Goal: Task Accomplishment & Management: Use online tool/utility

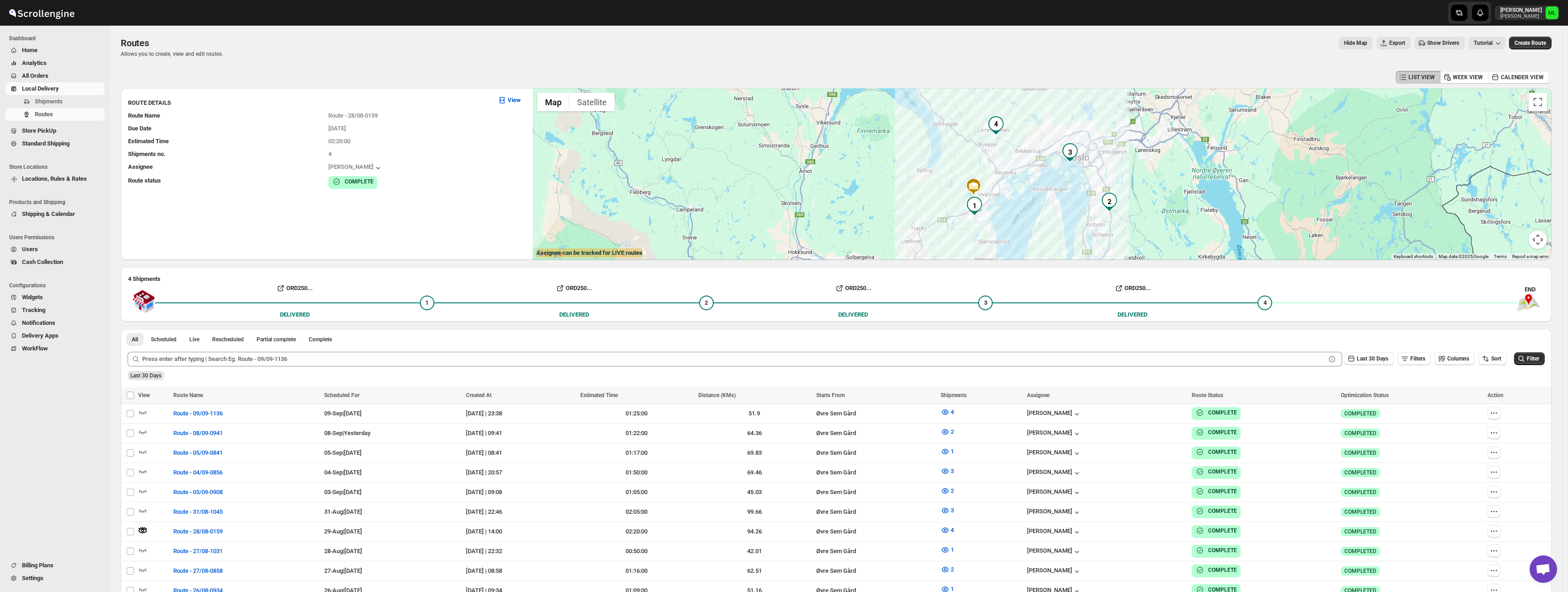
scroll to position [73, 0]
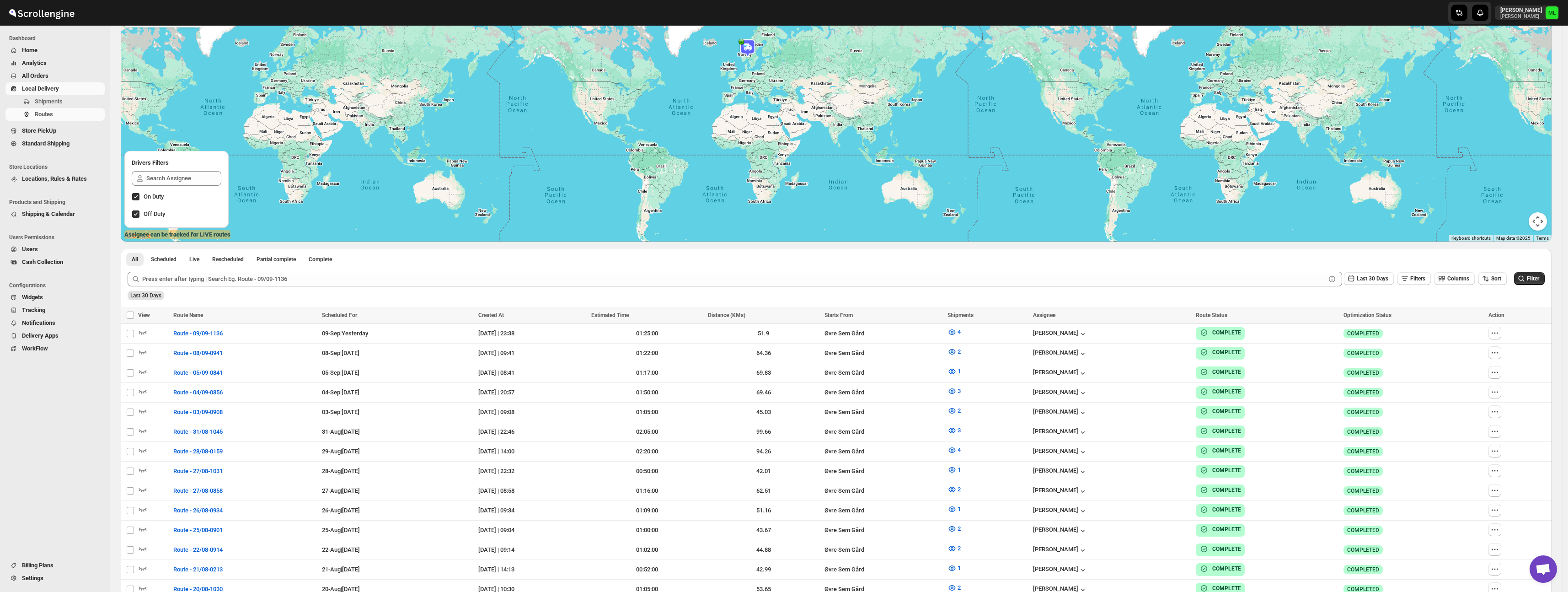
scroll to position [88, 0]
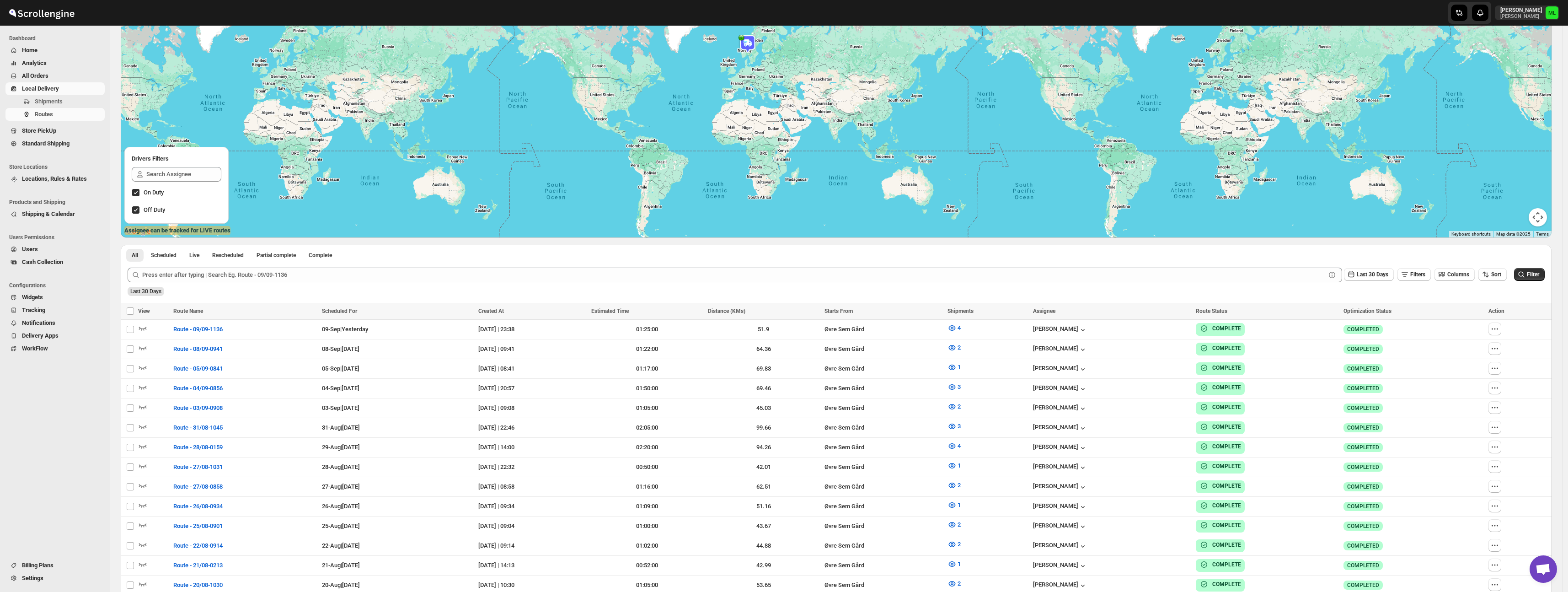
click at [56, 145] on span "Standard Shipping" at bounding box center [45, 143] width 48 height 7
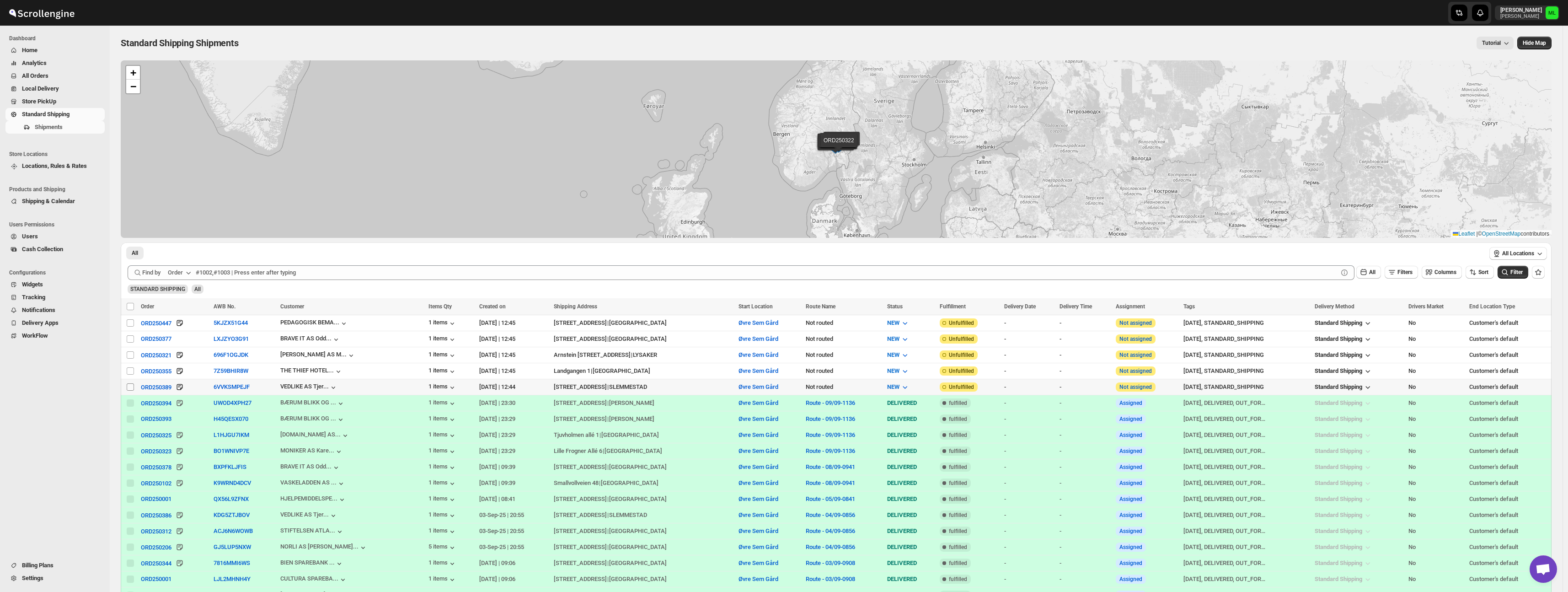
click at [129, 388] on input "Select shipment" at bounding box center [130, 386] width 7 height 7
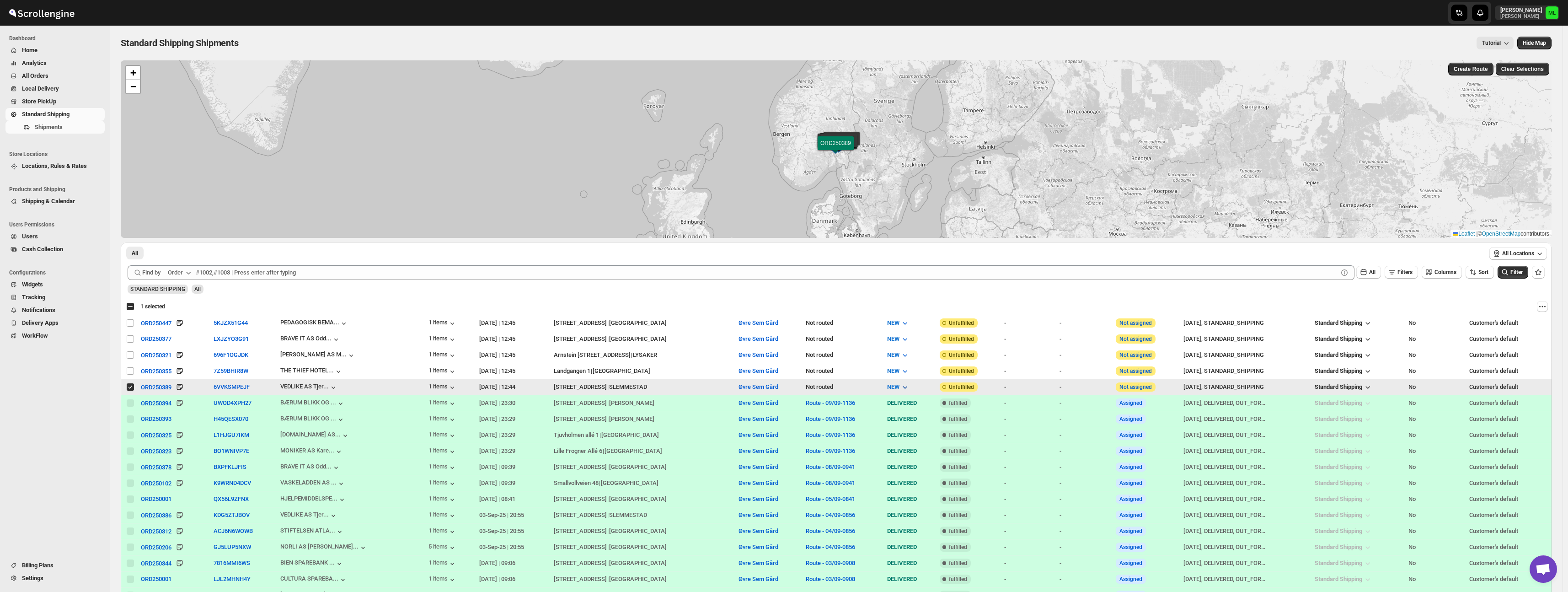
click at [887, 388] on span "NEW" at bounding box center [893, 386] width 12 height 7
click at [867, 430] on button "PICKED UP" at bounding box center [864, 431] width 69 height 15
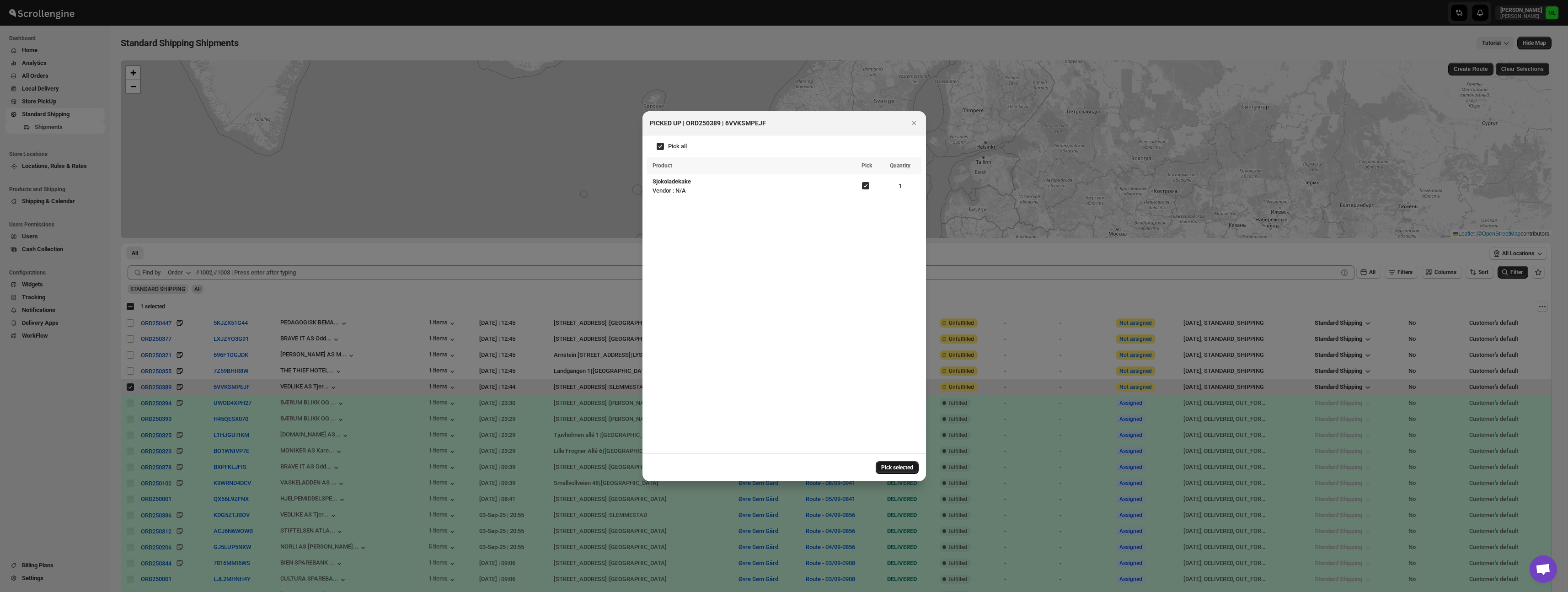
click at [887, 469] on span "Pick selected" at bounding box center [897, 467] width 32 height 7
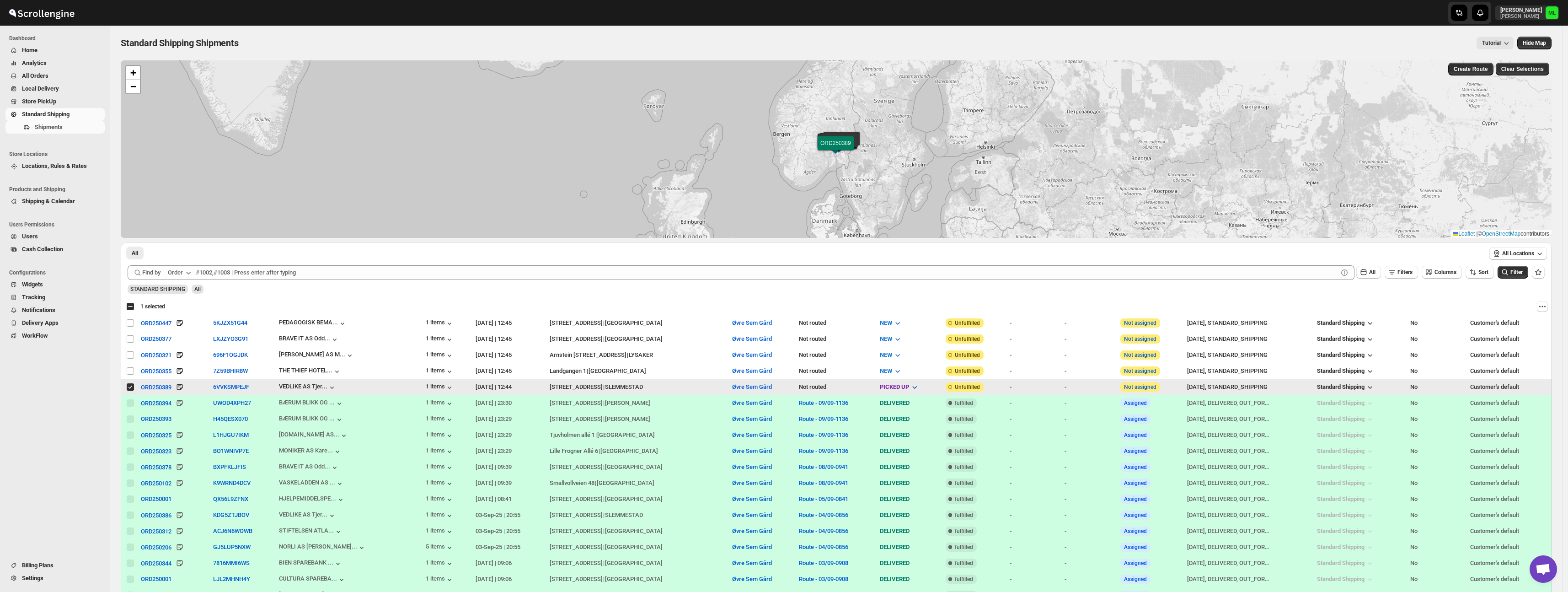
click at [910, 387] on icon "button" at bounding box center [914, 387] width 9 height 9
click at [867, 437] on div "DELIVERED" at bounding box center [852, 437] width 30 height 9
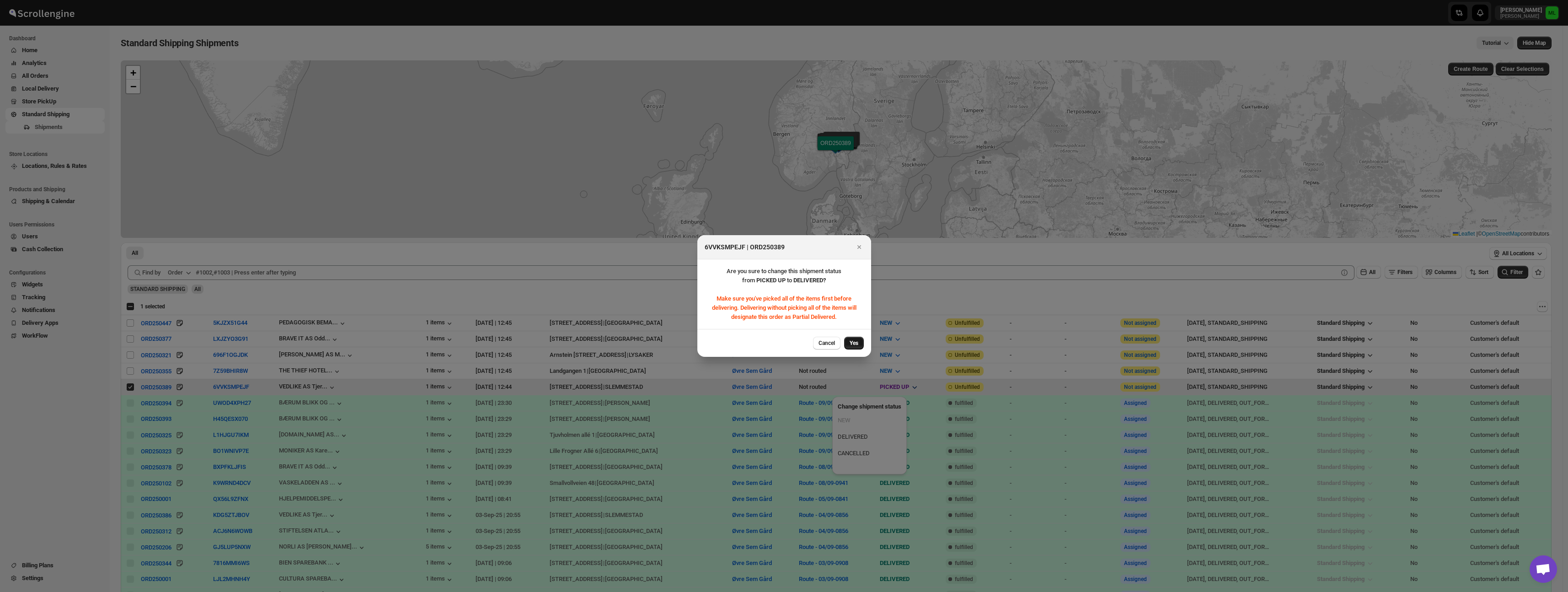
click at [864, 342] on button "Yes" at bounding box center [854, 343] width 20 height 13
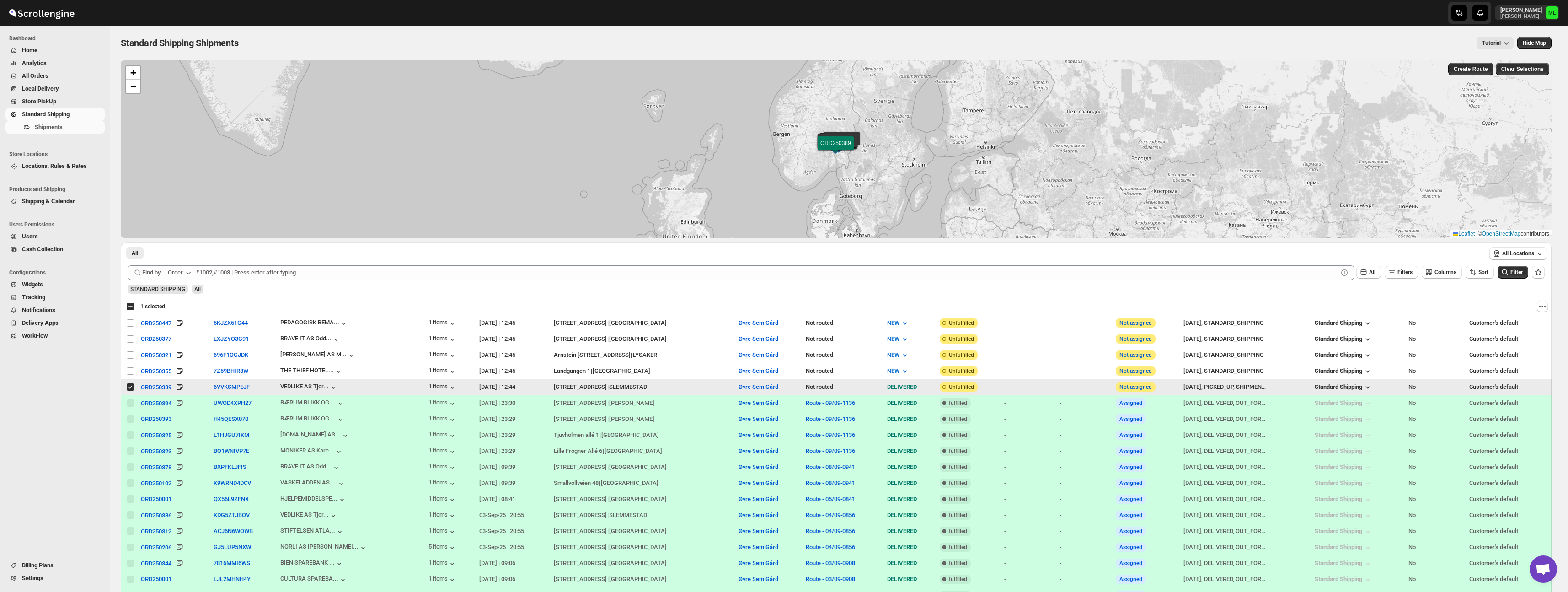
click at [135, 386] on div "Select shipment" at bounding box center [130, 386] width 9 height 8
checkbox input "false"
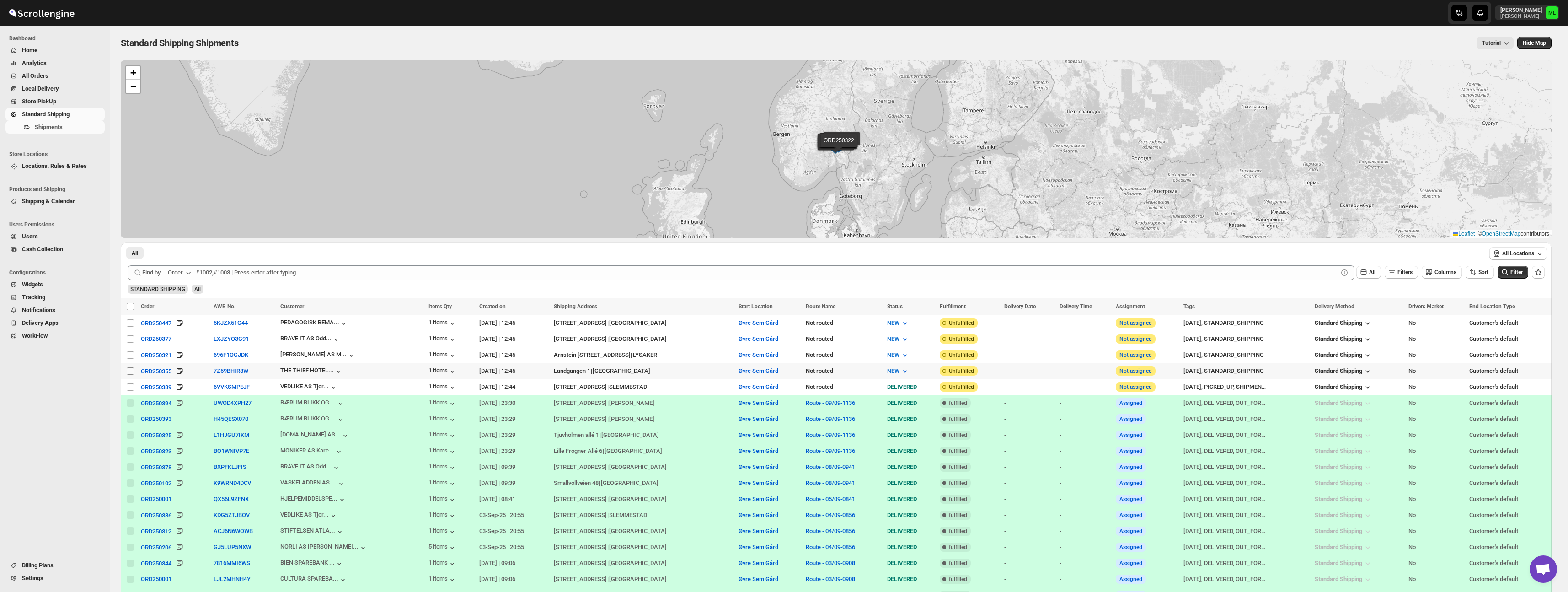
click at [132, 373] on input "Select shipment" at bounding box center [130, 370] width 7 height 7
checkbox input "true"
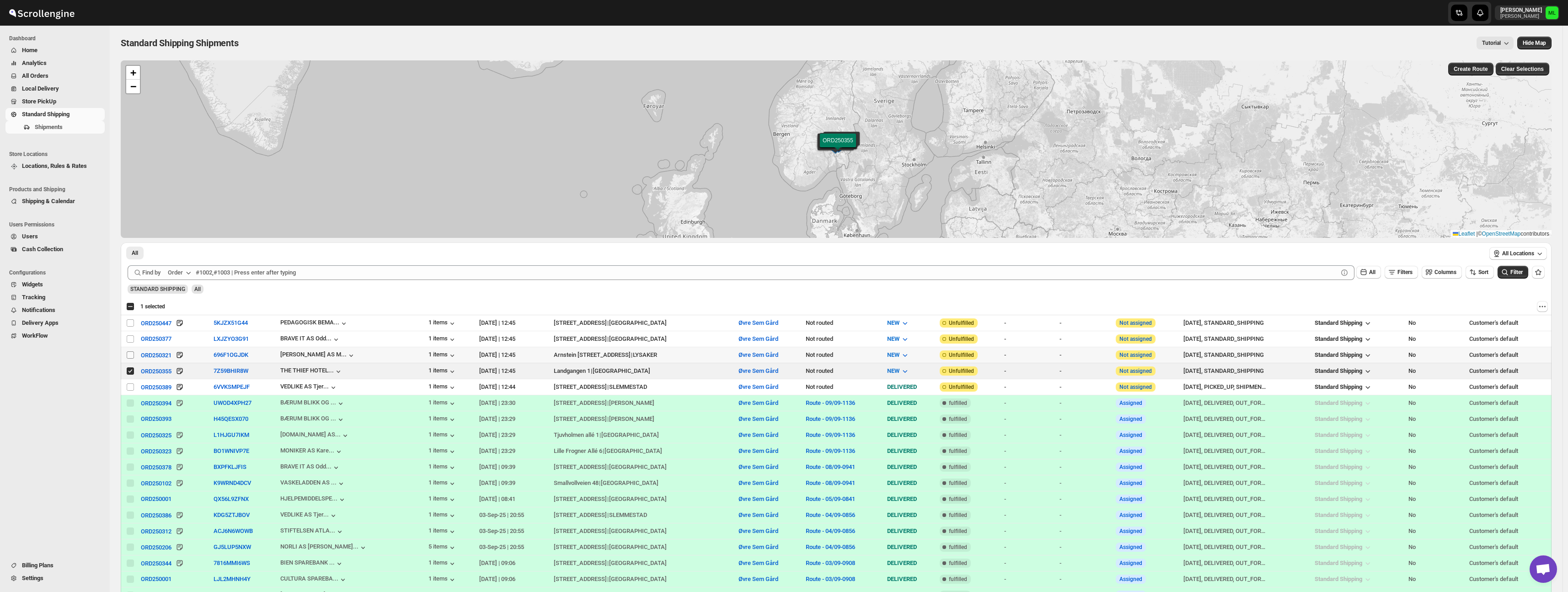
click at [132, 355] on input "Select shipment" at bounding box center [130, 355] width 7 height 7
checkbox input "true"
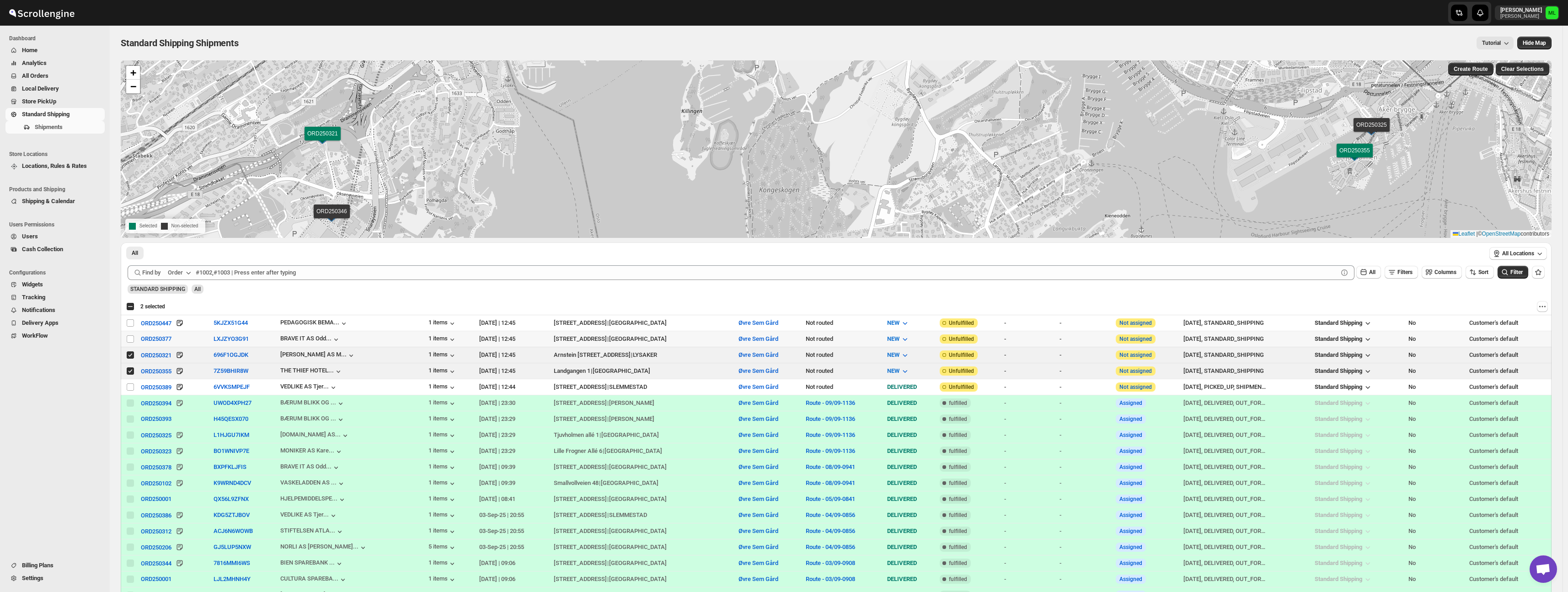
drag, startPoint x: 135, startPoint y: 337, endPoint x: 132, endPoint y: 334, distance: 4.2
click at [135, 337] on div "Select shipment" at bounding box center [130, 339] width 9 height 8
checkbox input "true"
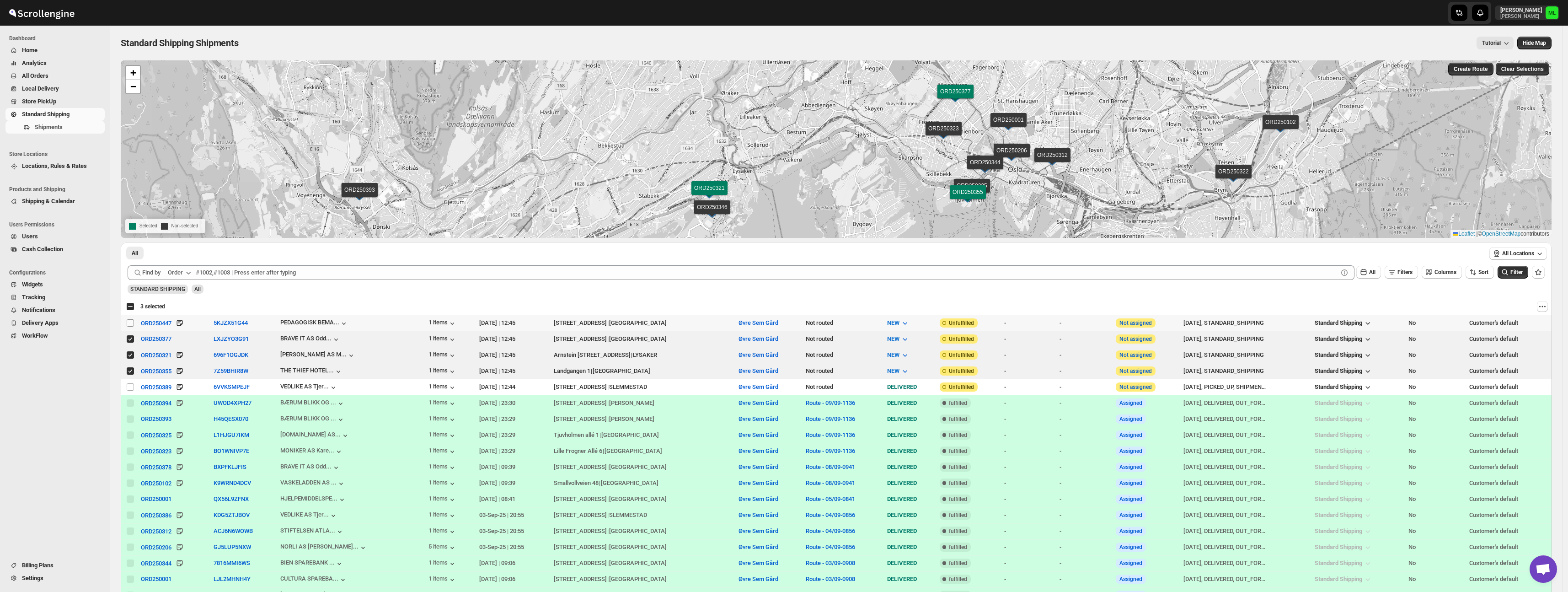
click at [131, 324] on input "Select shipment" at bounding box center [130, 323] width 7 height 7
checkbox input "true"
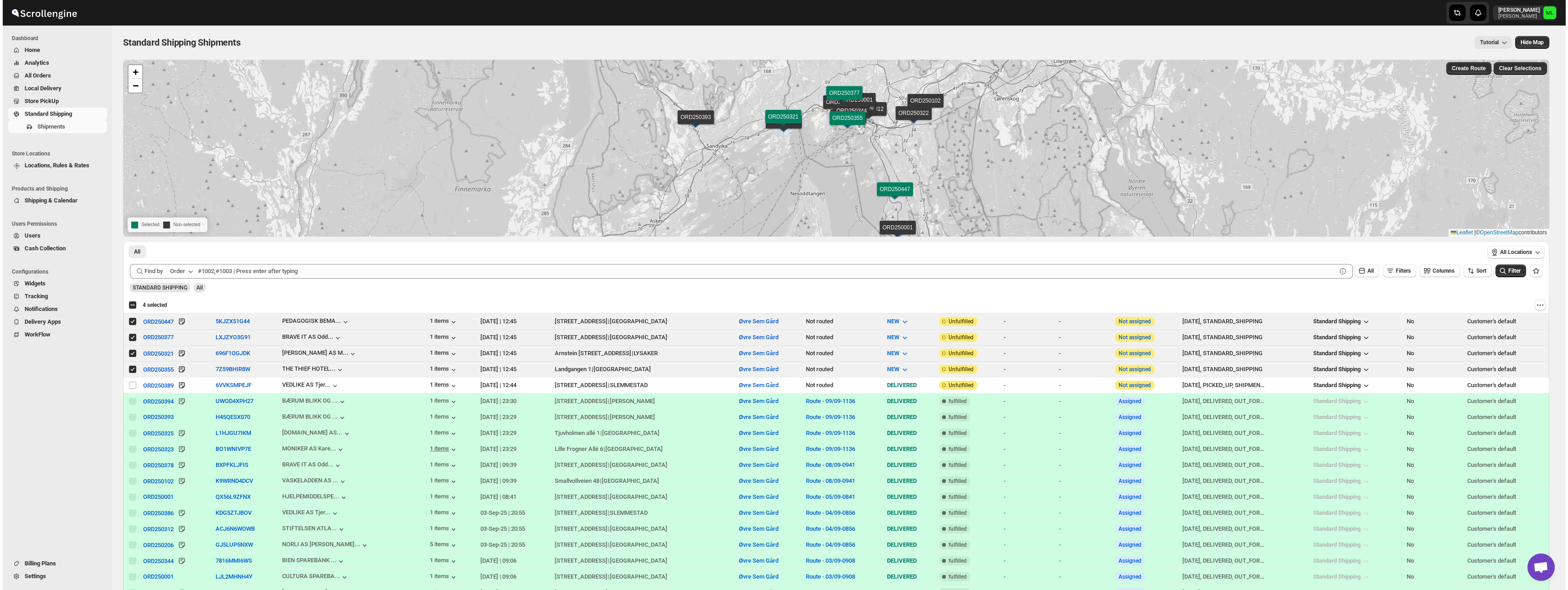
scroll to position [1, 0]
click at [129, 365] on input "Select shipment" at bounding box center [129, 368] width 7 height 7
click at [127, 367] on input "Select shipment" at bounding box center [129, 368] width 7 height 7
checkbox input "true"
click at [129, 353] on input "Select shipment" at bounding box center [129, 352] width 7 height 7
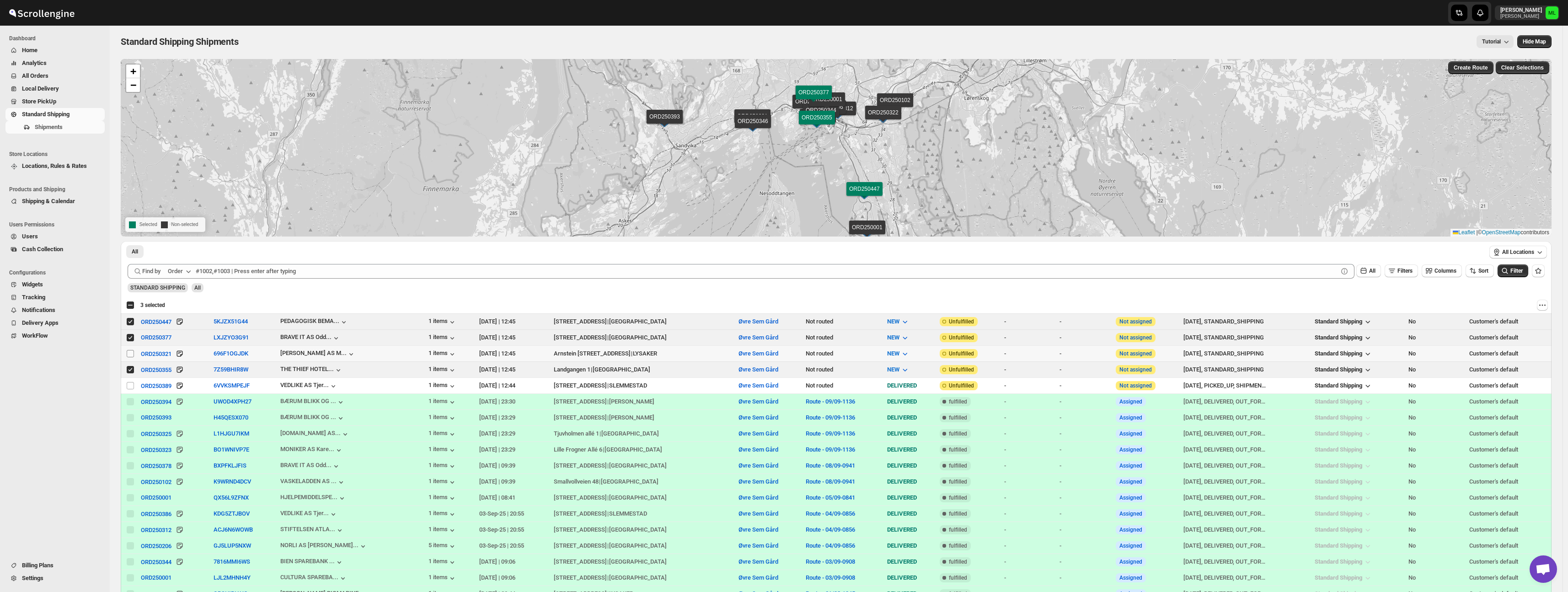
click at [129, 354] on input "Select shipment" at bounding box center [130, 353] width 7 height 7
checkbox input "true"
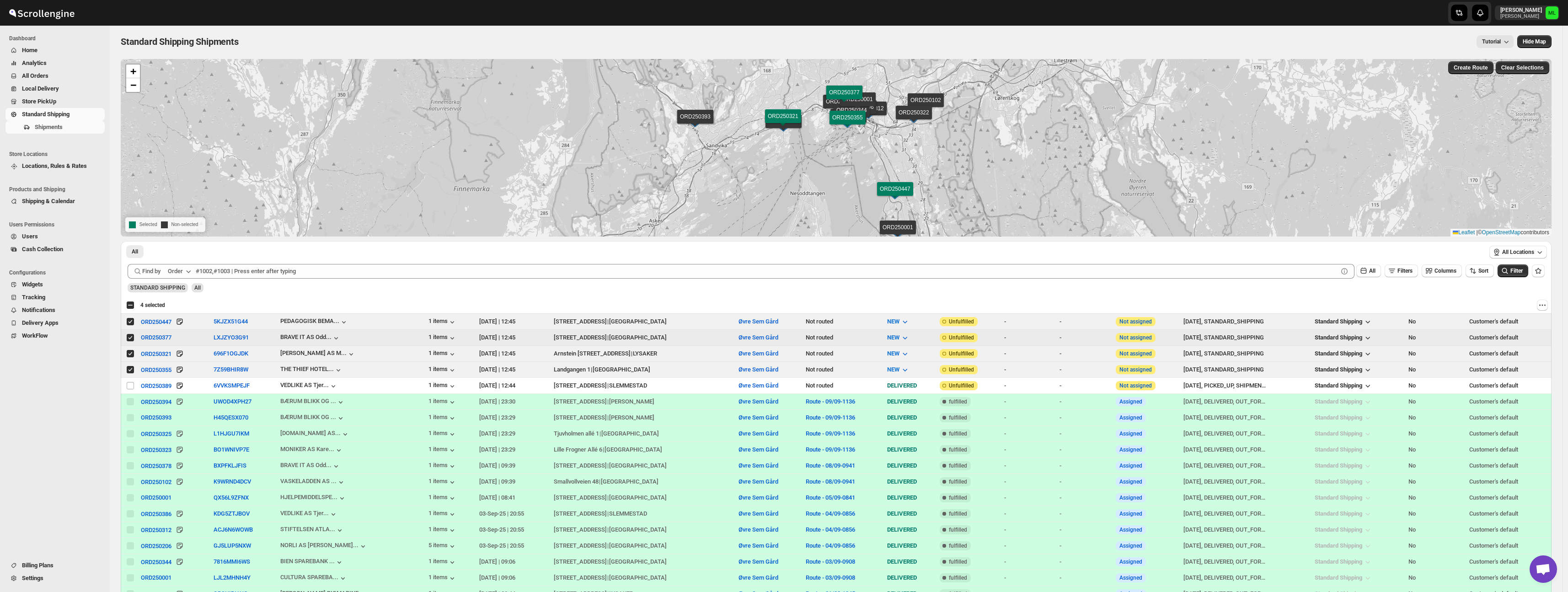
click at [129, 340] on input "Select shipment" at bounding box center [130, 337] width 7 height 7
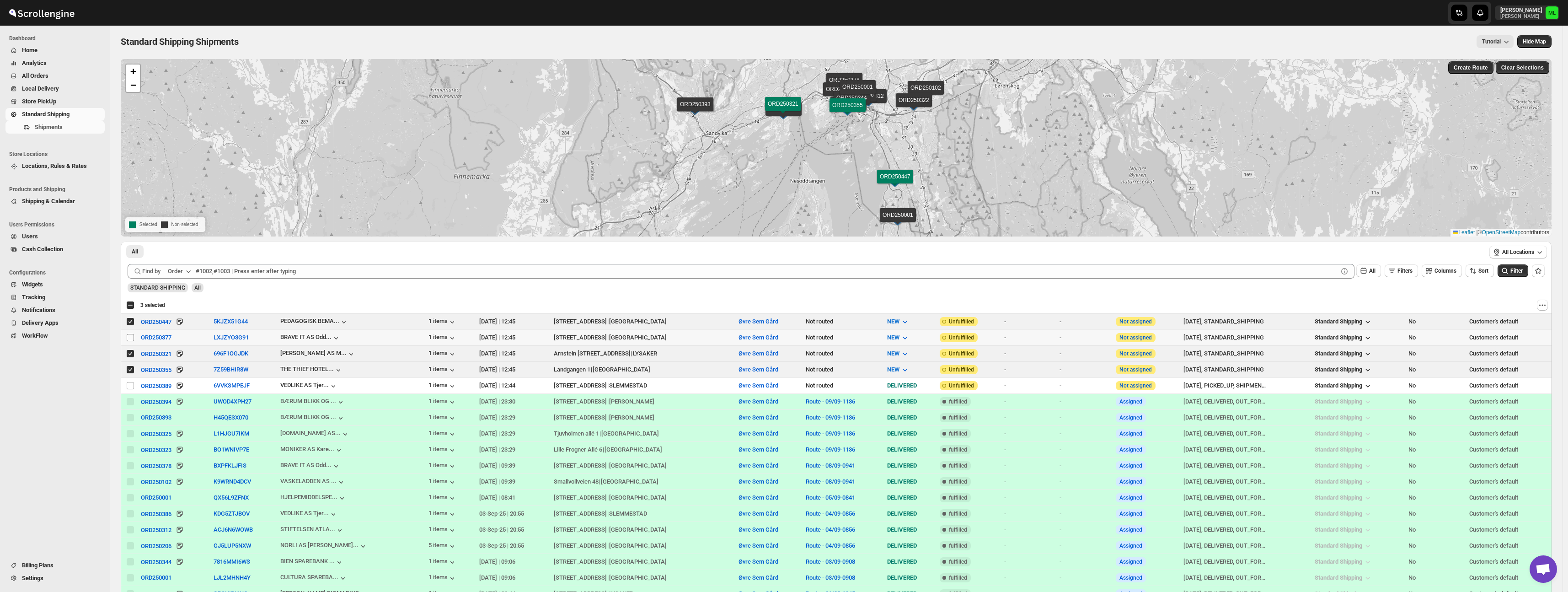
click at [129, 340] on input "Select shipment" at bounding box center [130, 337] width 7 height 7
checkbox input "true"
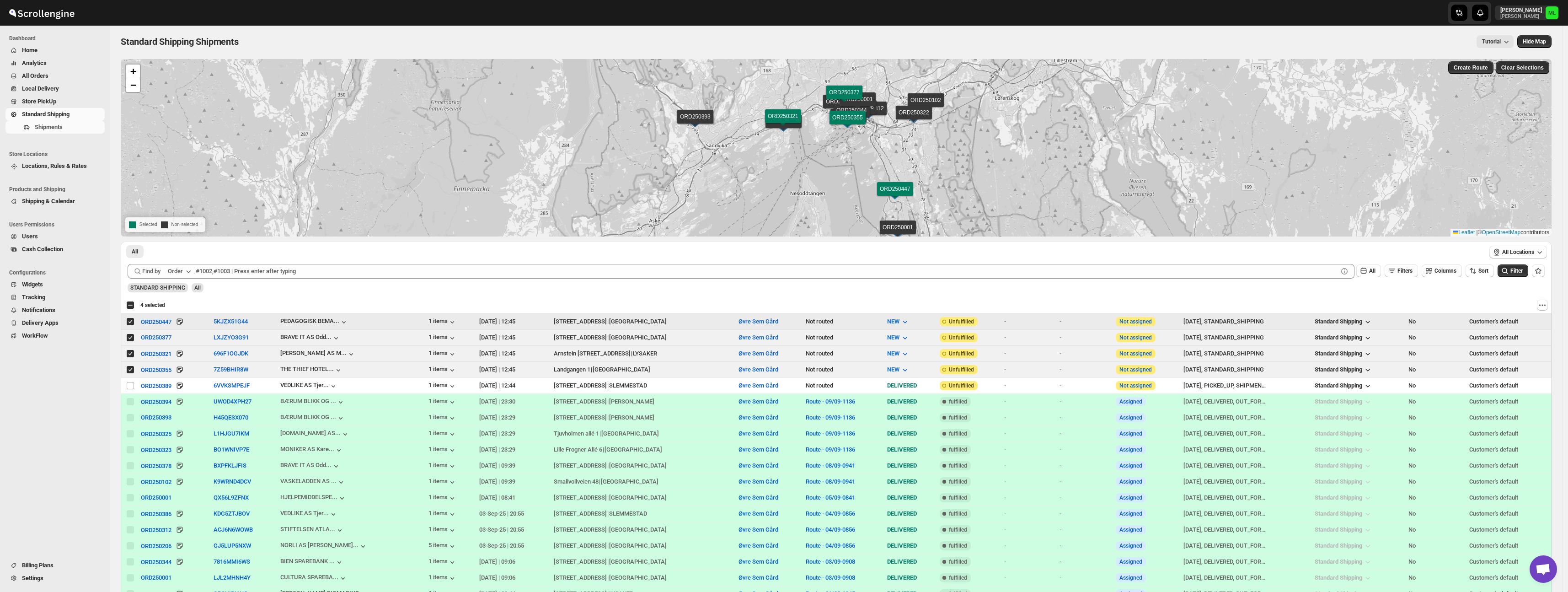
click at [129, 321] on input "Select shipment" at bounding box center [130, 321] width 7 height 7
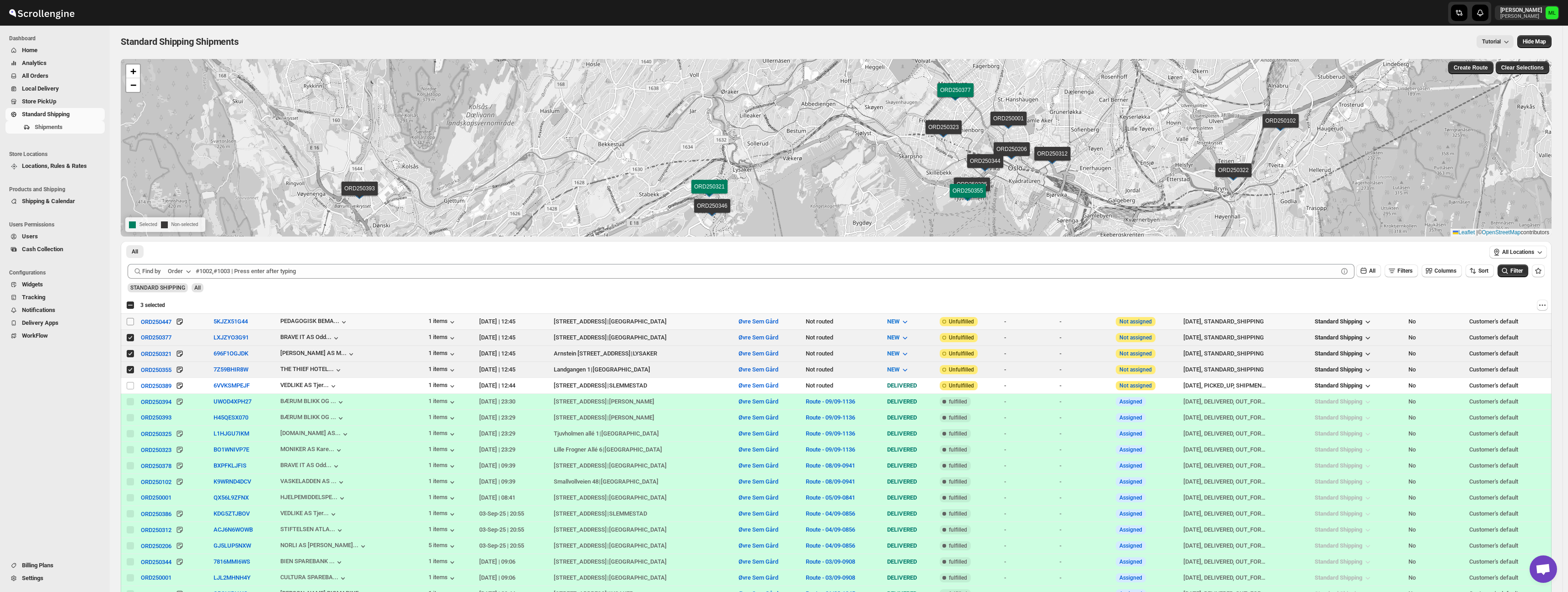
click at [129, 321] on input "Select shipment" at bounding box center [130, 321] width 7 height 7
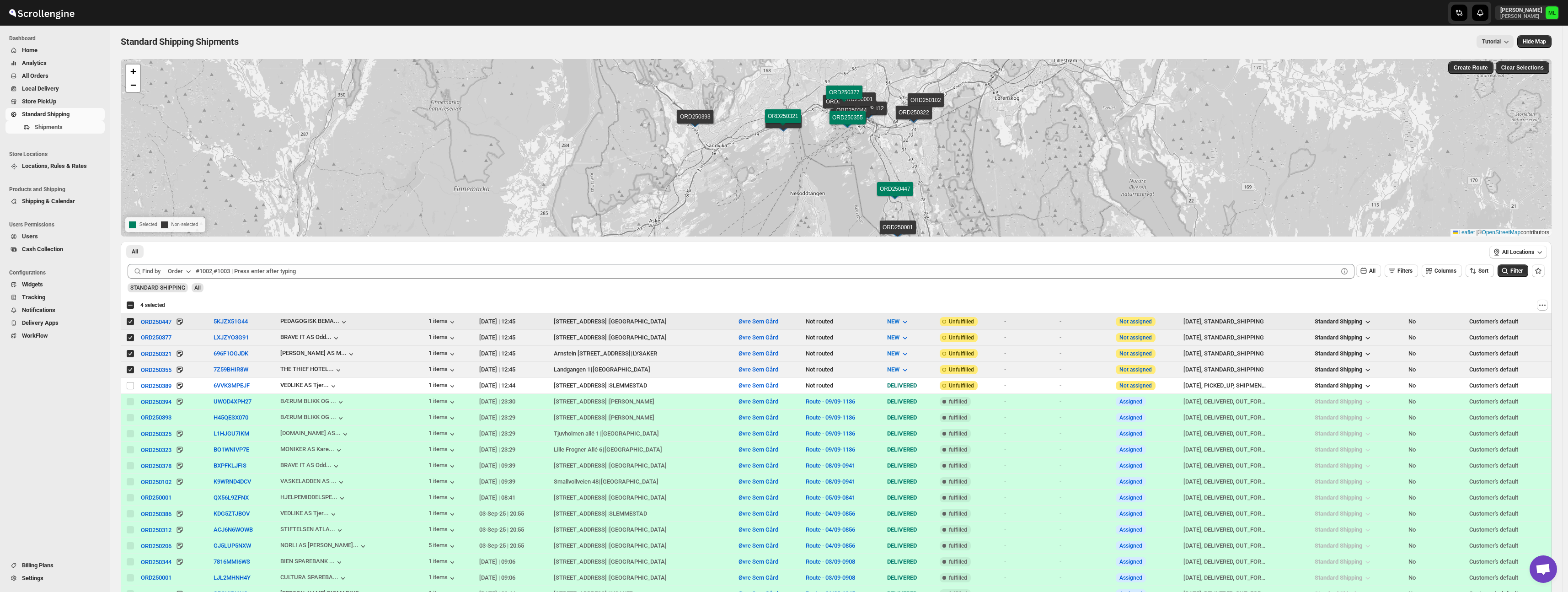
click at [129, 321] on input "Select shipment" at bounding box center [130, 321] width 7 height 7
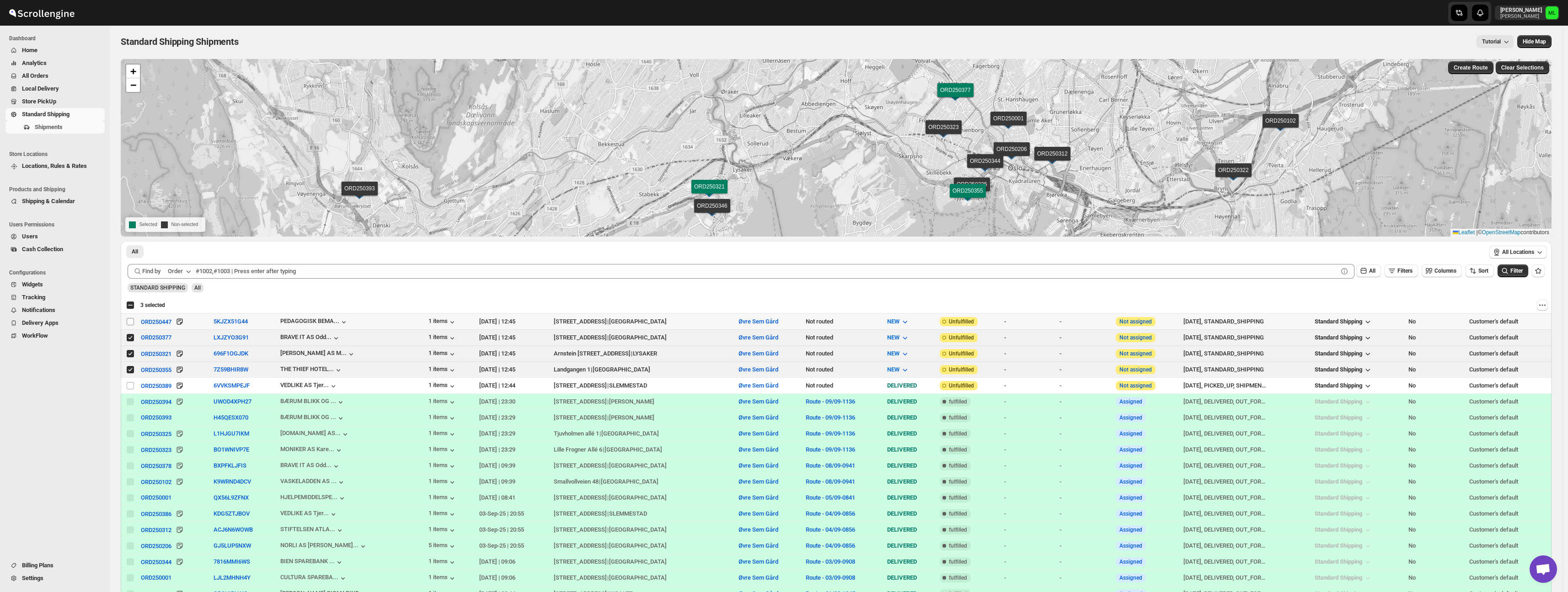
click at [129, 321] on input "Select shipment" at bounding box center [130, 321] width 7 height 7
checkbox input "true"
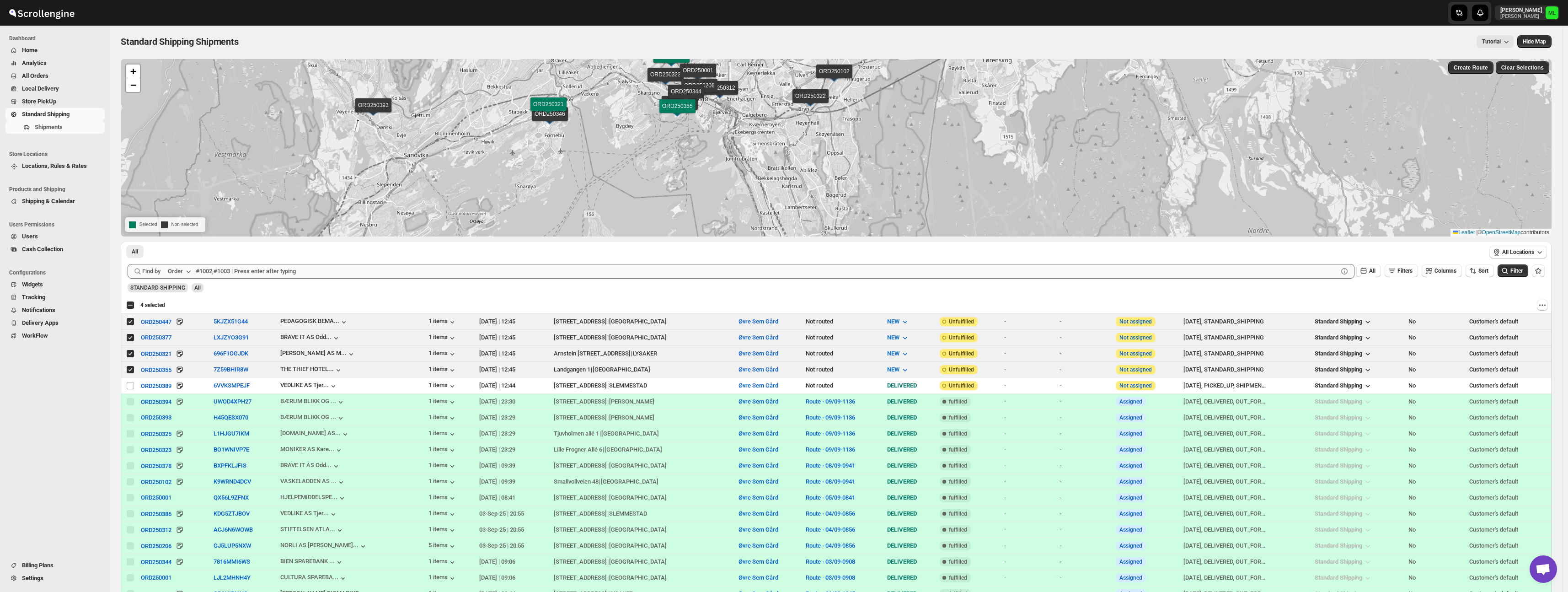
drag, startPoint x: 820, startPoint y: 194, endPoint x: 797, endPoint y: 263, distance: 72.7
click at [790, 287] on div "ORD250389 ORD250394 ORD250393 ORD250325 ORD250323 ORD250378 ORD250102 ORD250001…" at bounding box center [836, 358] width 1431 height 598
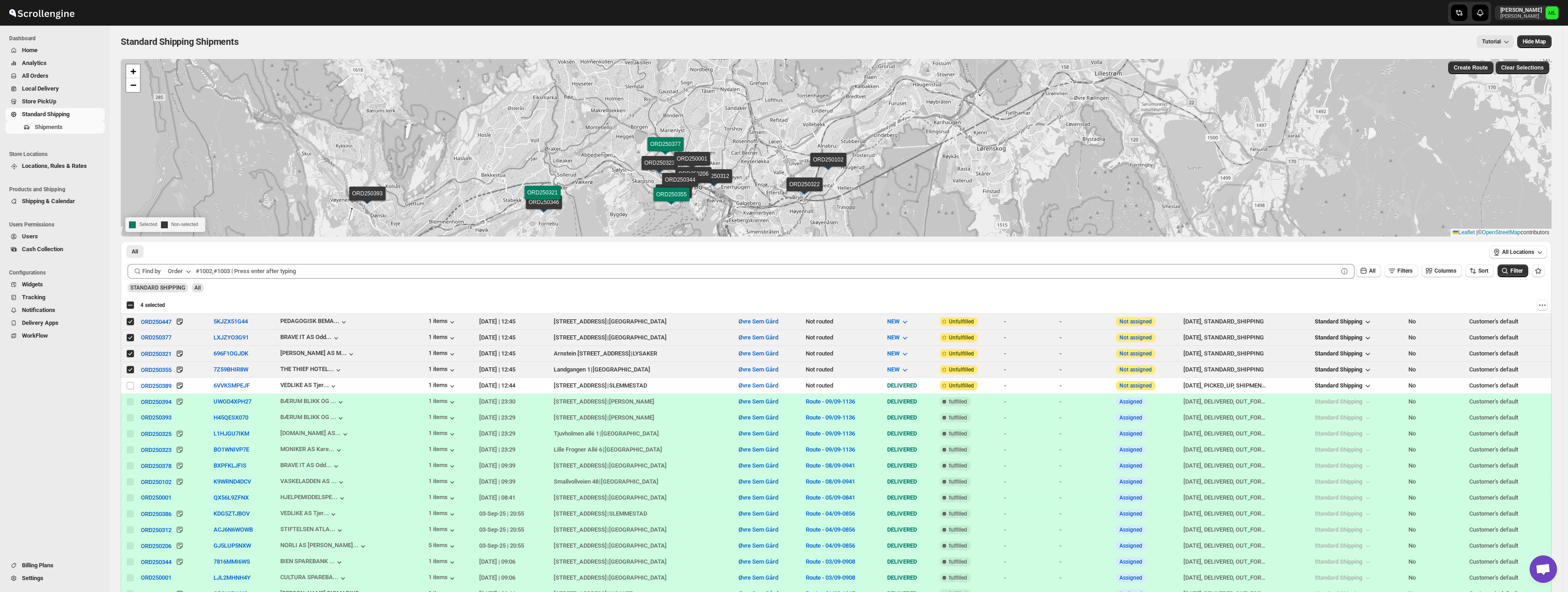
drag, startPoint x: 771, startPoint y: 117, endPoint x: 765, endPoint y: 194, distance: 77.2
click at [765, 194] on div "ORD250389 ORD250394 ORD250393 ORD250325 ORD250323 ORD250378 ORD250102 ORD250001…" at bounding box center [836, 148] width 1431 height 178
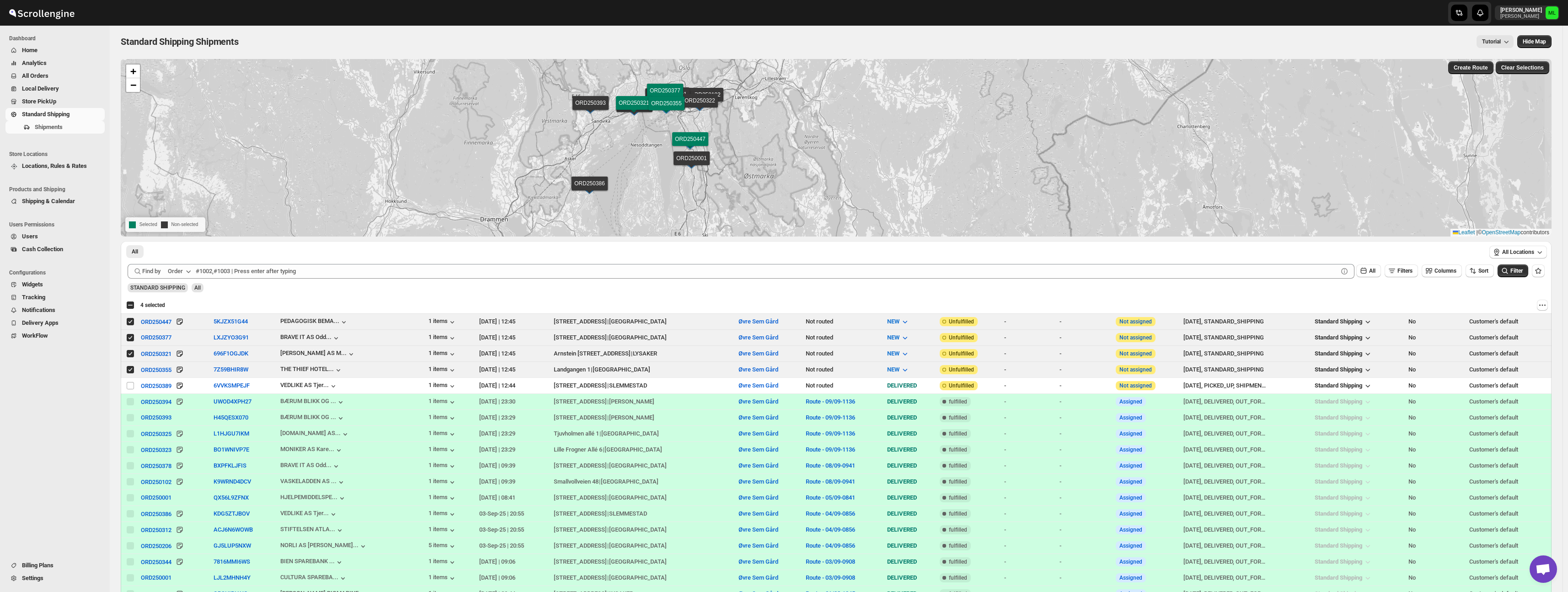
drag, startPoint x: 809, startPoint y: 159, endPoint x: 673, endPoint y: 164, distance: 136.1
click at [673, 164] on div "ORD250389 ORD250394 ORD250393 ORD250325 ORD250323 ORD250378 ORD250102 ORD250001…" at bounding box center [836, 148] width 1431 height 178
click at [1473, 66] on span "Create Route" at bounding box center [1471, 67] width 34 height 7
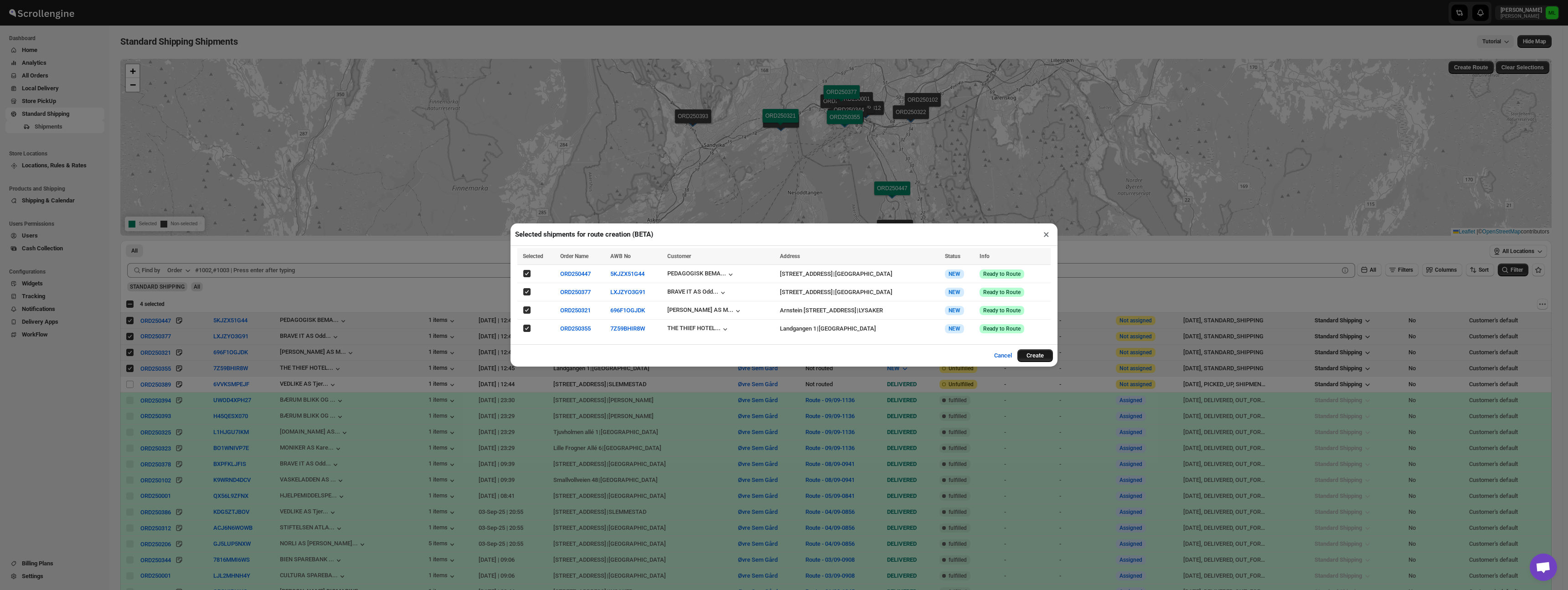
click at [1029, 356] on button "Create" at bounding box center [1035, 355] width 36 height 13
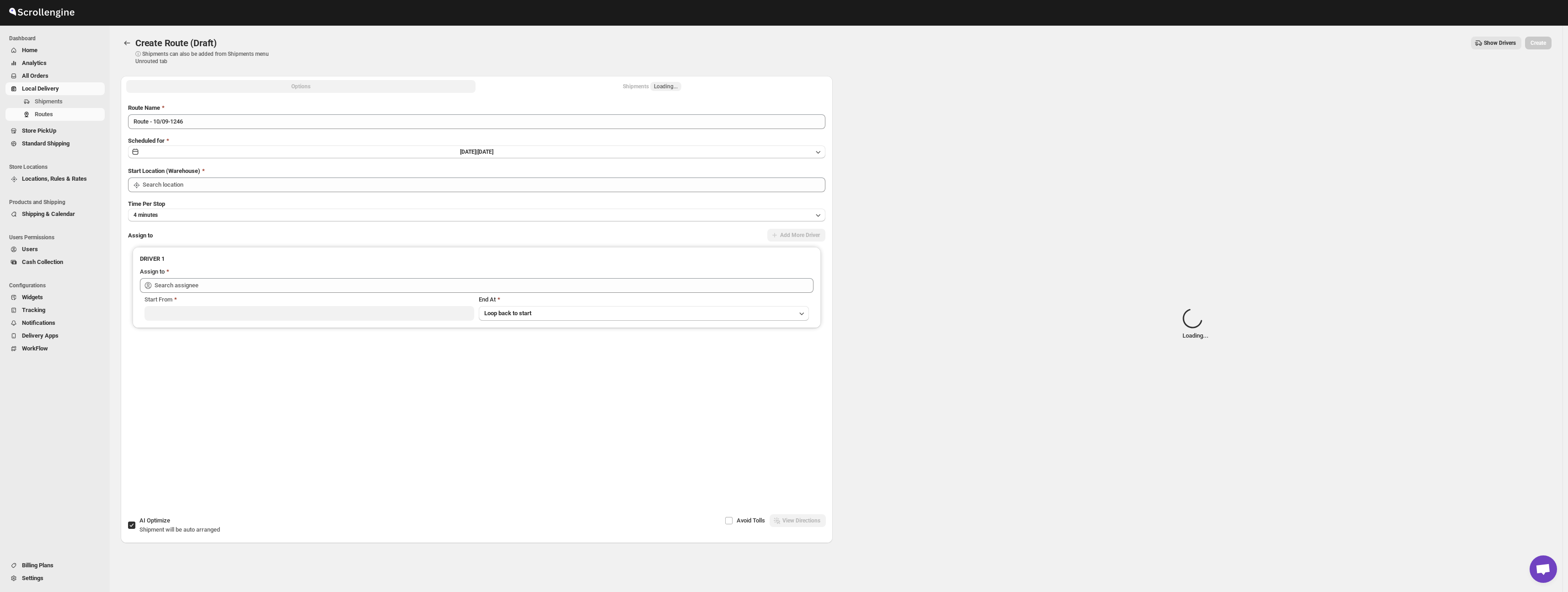
type input "Øvre Sem Gård"
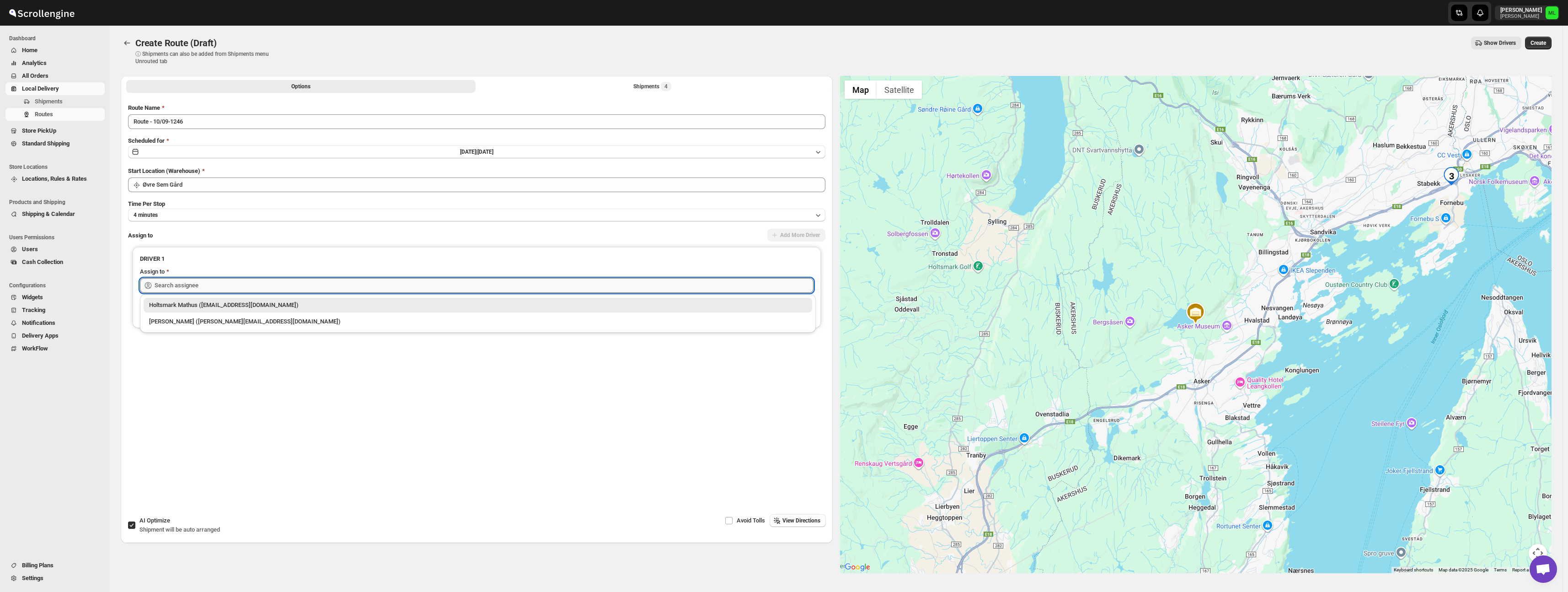
click at [197, 285] on input "text" at bounding box center [484, 285] width 659 height 15
click at [194, 321] on div "[PERSON_NAME] ([PERSON_NAME][EMAIL_ADDRESS][DOMAIN_NAME])" at bounding box center [477, 321] width 657 height 9
type input "[PERSON_NAME] ([PERSON_NAME][EMAIL_ADDRESS][DOMAIN_NAME])"
click at [237, 130] on div "Route Name Route - 10/09-1246 Scheduled for [DATE] | [DATE] Start Location (War…" at bounding box center [477, 270] width 697 height 334
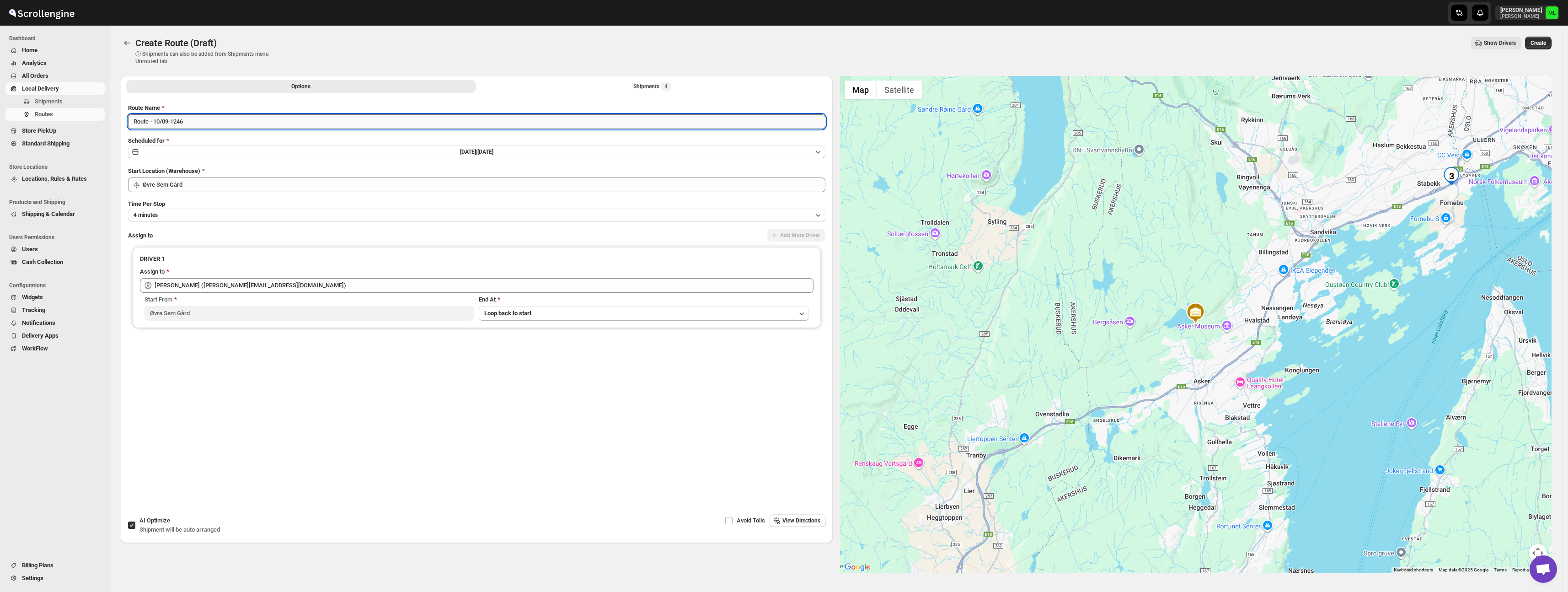
click at [244, 122] on input "Route - 10/09-1246" at bounding box center [477, 122] width 697 height 15
click at [234, 145] on div "Scheduled for [DATE] | [DATE]" at bounding box center [477, 148] width 697 height 23
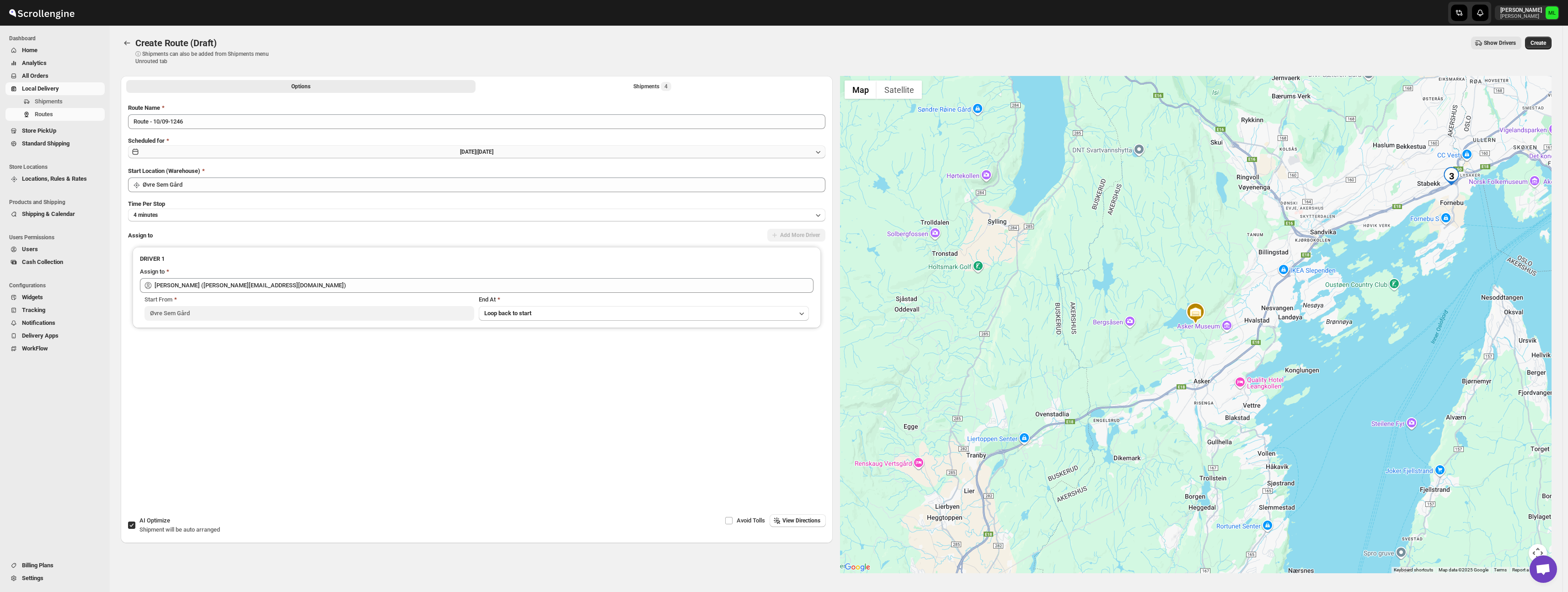
click at [230, 157] on button "[DATE] | [DATE]" at bounding box center [477, 152] width 697 height 13
click at [568, 215] on span "11" at bounding box center [576, 215] width 90 height 7
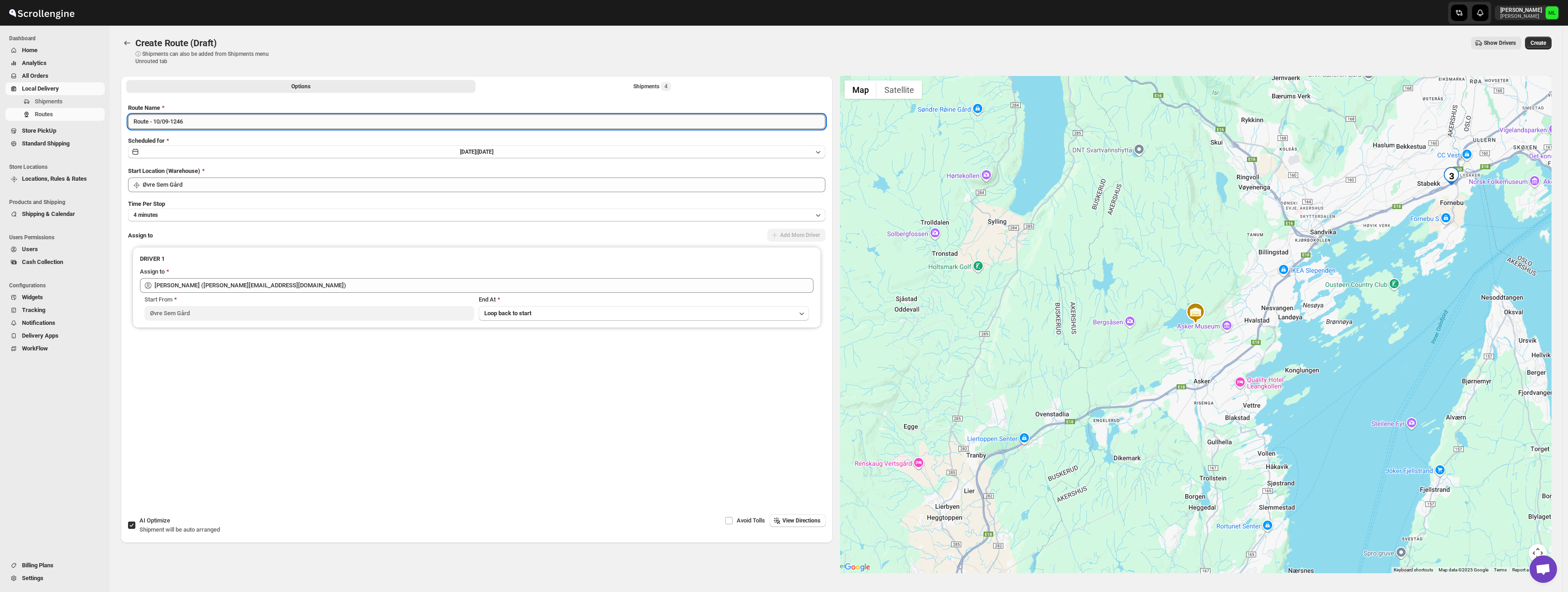
click at [159, 121] on input "Route - 10/09-1246" at bounding box center [477, 122] width 697 height 15
type input "Route - 11/09-1246"
click at [791, 519] on span "View Directions" at bounding box center [802, 520] width 38 height 7
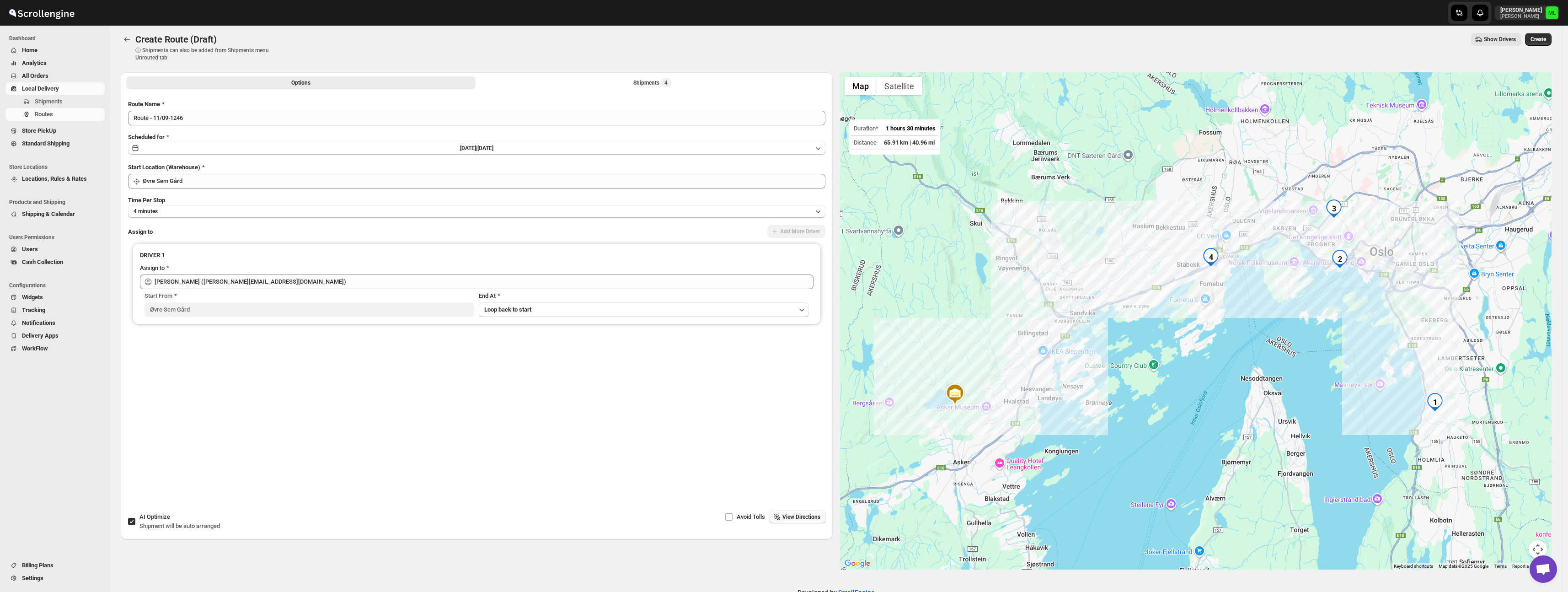
scroll to position [14, 0]
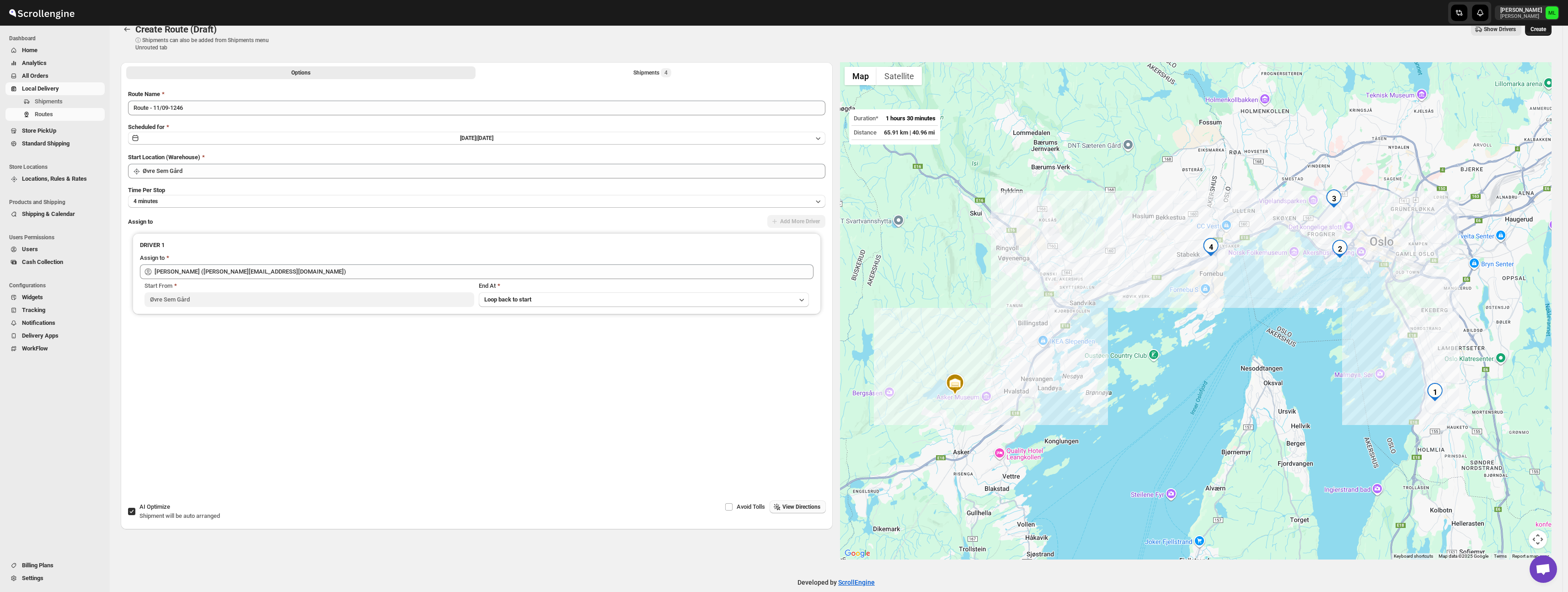
click at [1546, 30] on span "Create" at bounding box center [1538, 29] width 15 height 7
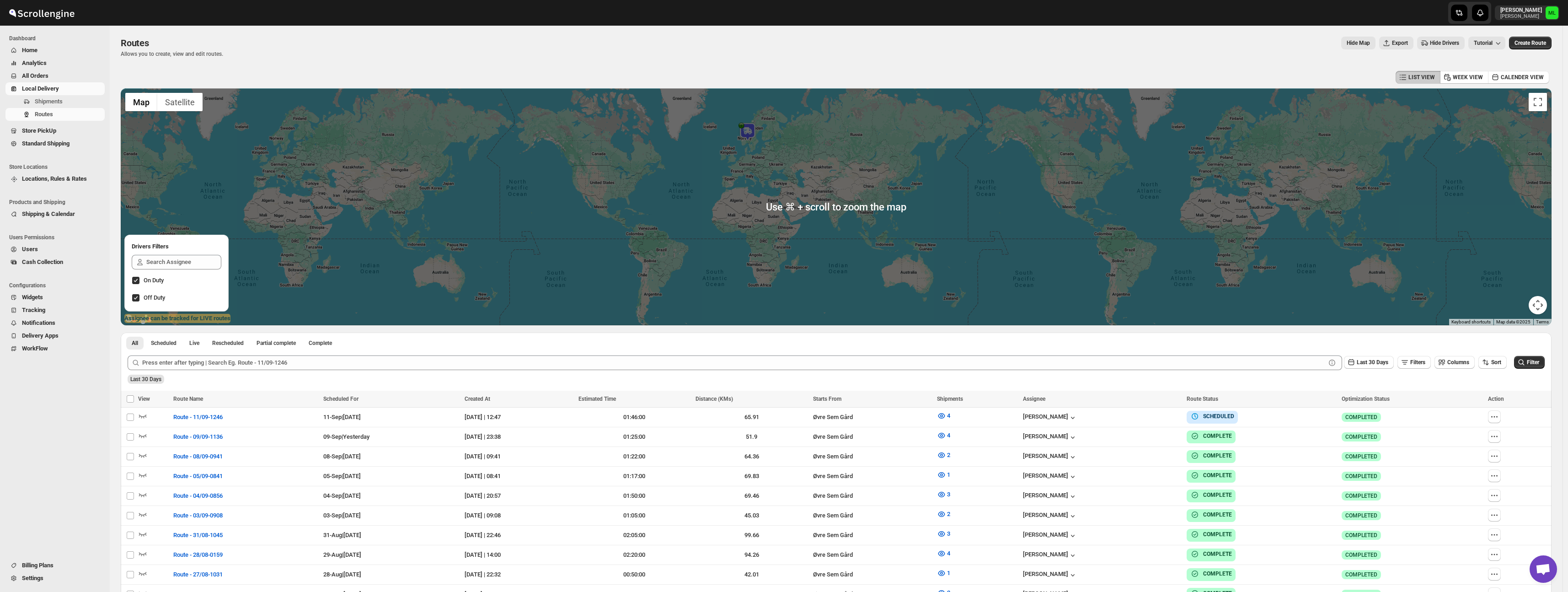
scroll to position [1, 0]
